Goal: Find contact information: Find contact information

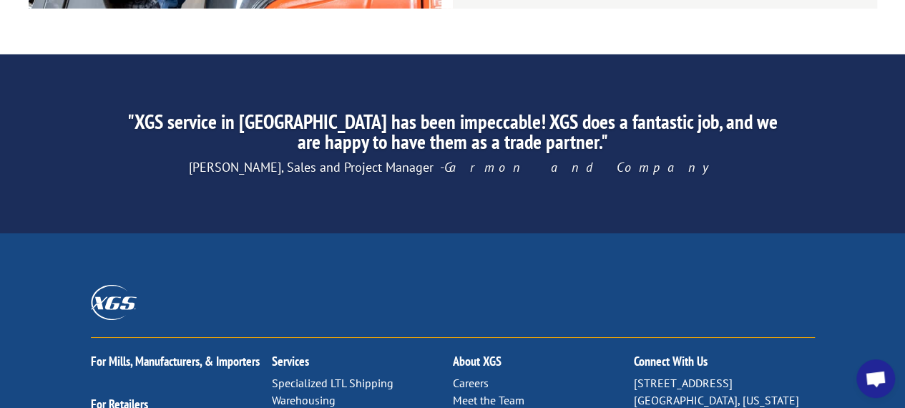
scroll to position [2637, 0]
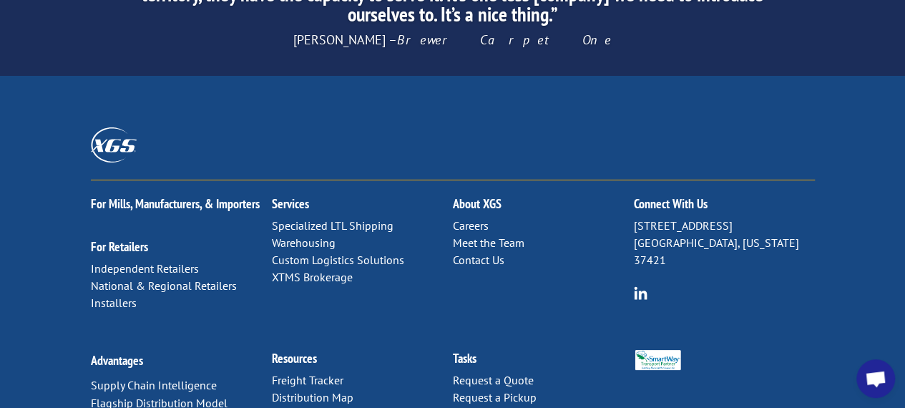
click at [634, 286] on img at bounding box center [641, 293] width 14 height 14
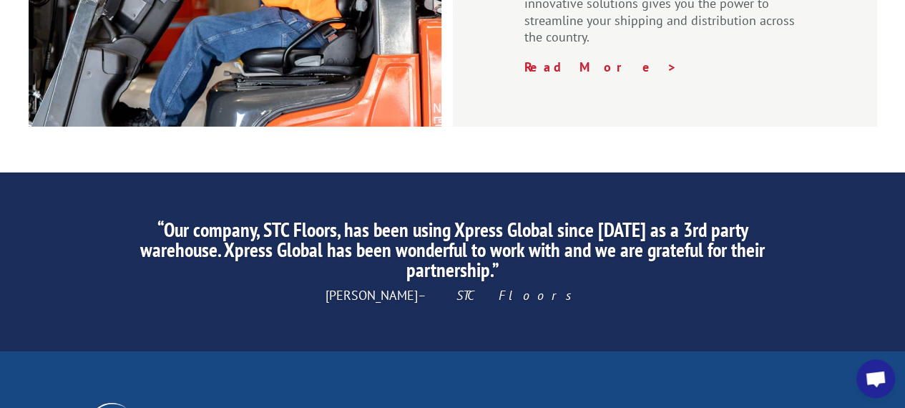
scroll to position [2577, 0]
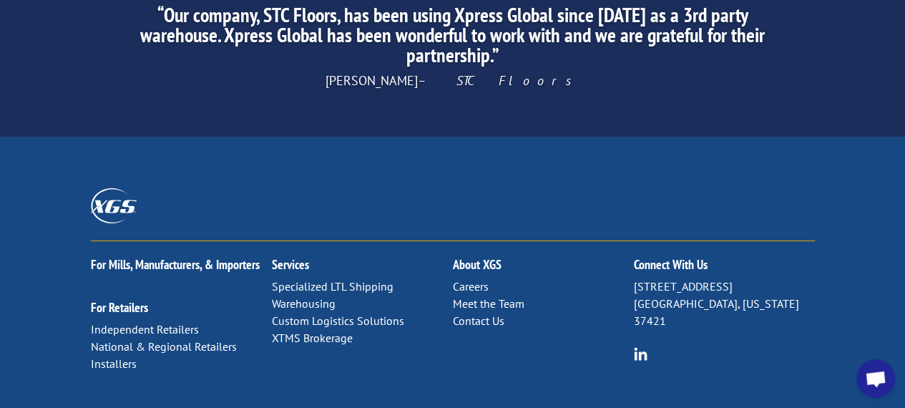
click at [479, 296] on link "Meet the Team" at bounding box center [489, 303] width 72 height 14
drag, startPoint x: 479, startPoint y: 159, endPoint x: 512, endPoint y: 154, distance: 33.3
click at [512, 296] on link "Meet the Team" at bounding box center [489, 303] width 72 height 14
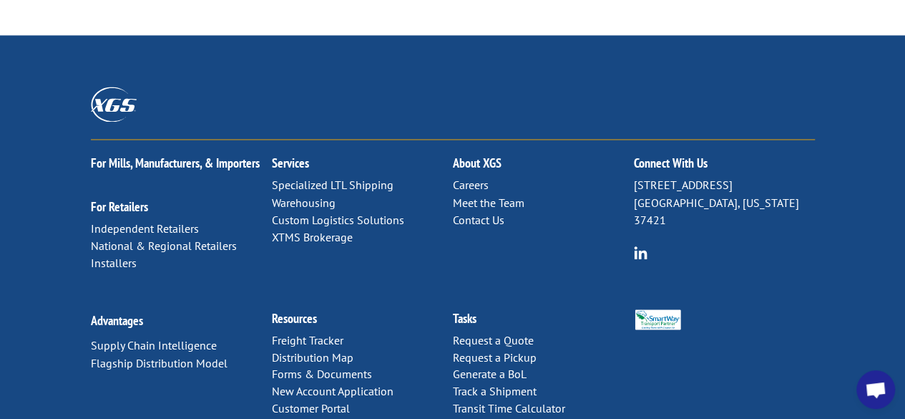
scroll to position [1234, 0]
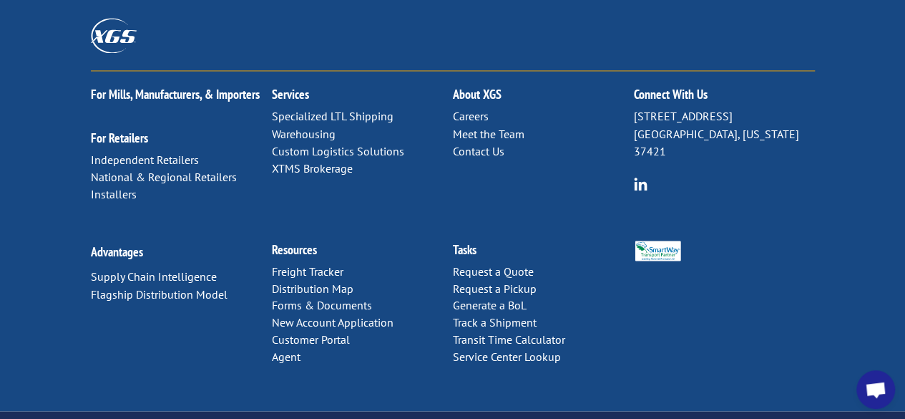
click at [482, 143] on link "Contact Us" at bounding box center [479, 150] width 52 height 14
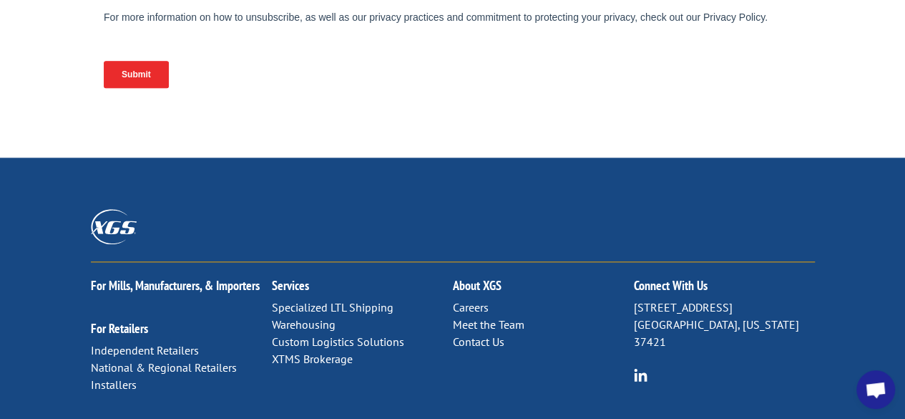
scroll to position [866, 0]
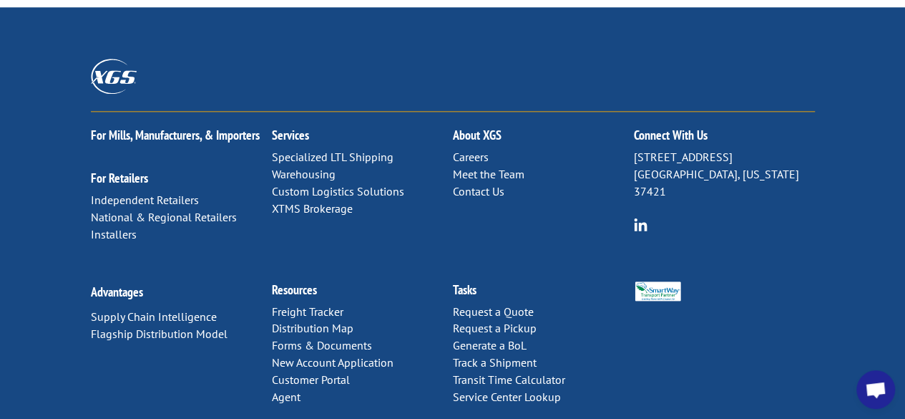
click at [692, 129] on h2 "Connect With Us" at bounding box center [724, 139] width 181 height 20
